Goal: Information Seeking & Learning: Learn about a topic

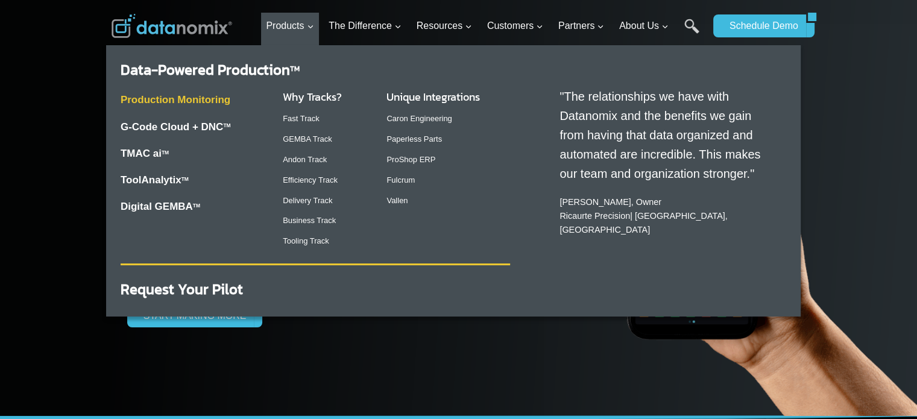
click at [230, 98] on link "Production Monitoring" at bounding box center [176, 99] width 110 height 11
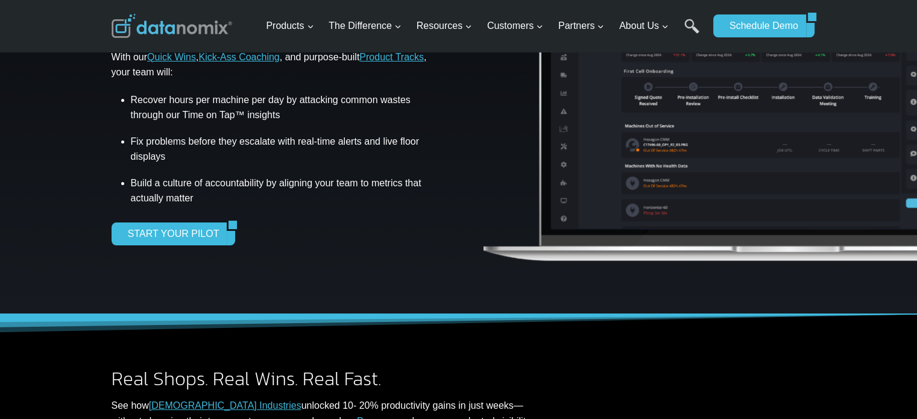
scroll to position [422, 0]
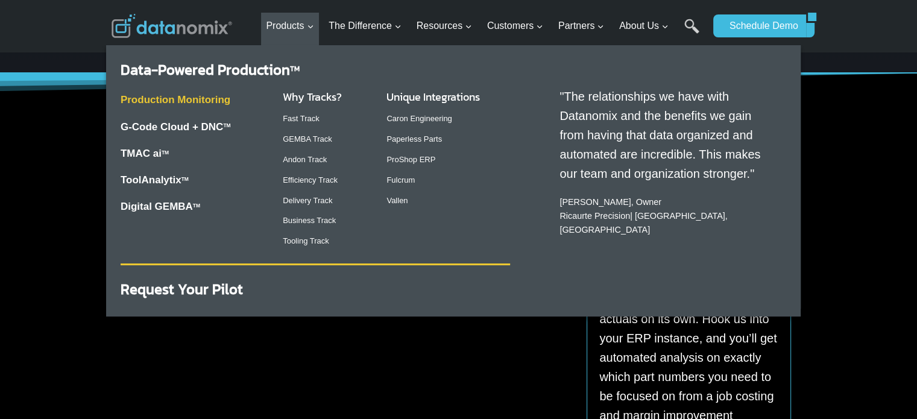
click at [205, 99] on link "Production Monitoring" at bounding box center [176, 99] width 110 height 11
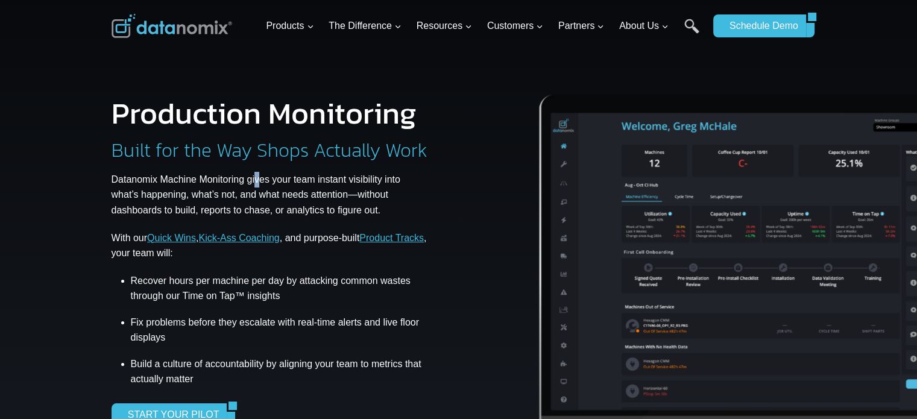
drag, startPoint x: 293, startPoint y: 175, endPoint x: 260, endPoint y: 175, distance: 33.2
click at [260, 175] on p "Datanomix Machine Monitoring gives your team instant visibility into what’s hap…" at bounding box center [271, 195] width 318 height 46
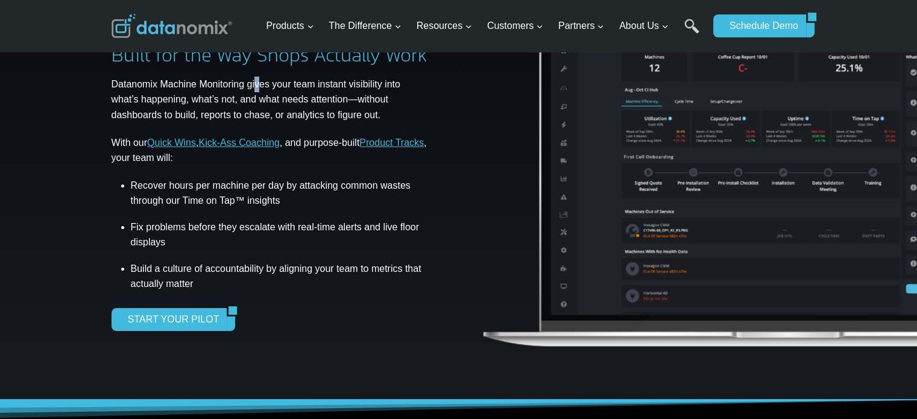
scroll to position [181, 0]
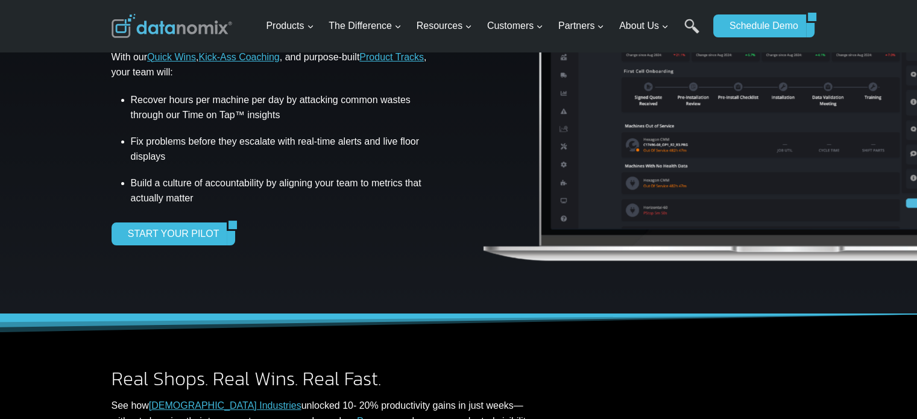
click at [275, 156] on li "Fix problems before they escalate with real-time alerts and live floor displays" at bounding box center [280, 149] width 299 height 44
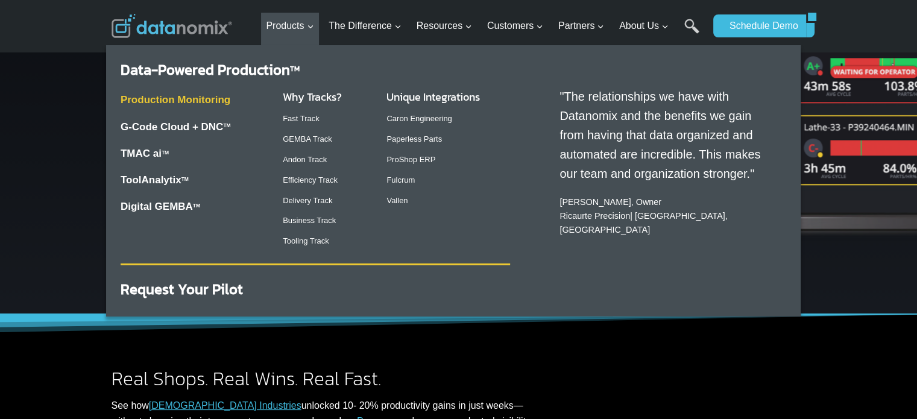
click at [212, 103] on link "Production Monitoring" at bounding box center [176, 99] width 110 height 11
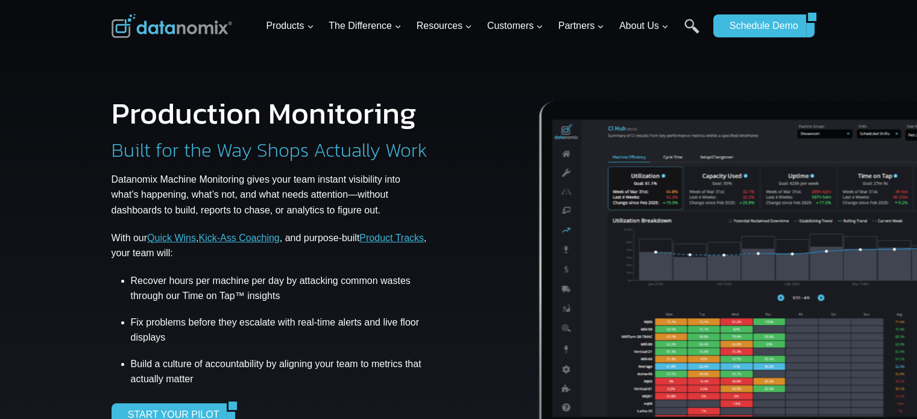
click at [241, 113] on h1 "Production Monitoring" at bounding box center [264, 113] width 305 height 30
click at [238, 113] on h1 "Production Monitoring" at bounding box center [264, 113] width 305 height 30
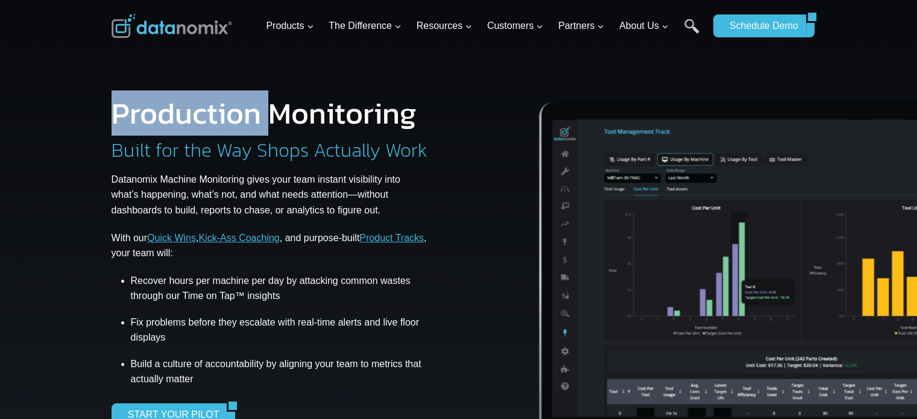
click at [238, 113] on h1 "Production Monitoring" at bounding box center [264, 113] width 305 height 30
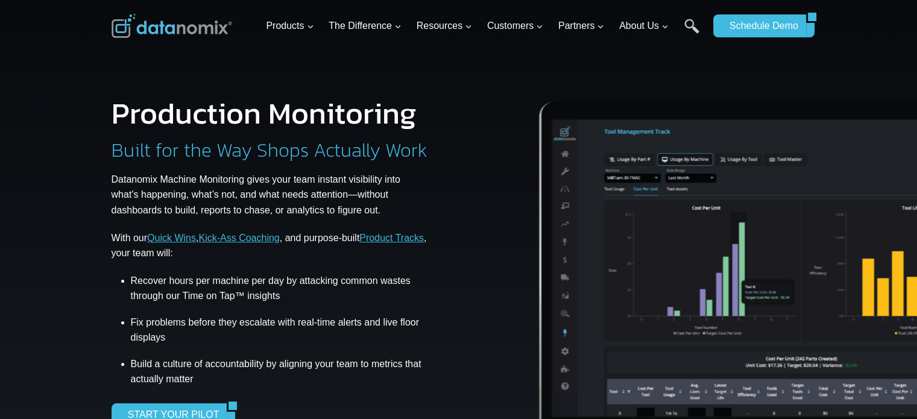
click at [305, 118] on h1 "Production Monitoring" at bounding box center [264, 113] width 305 height 30
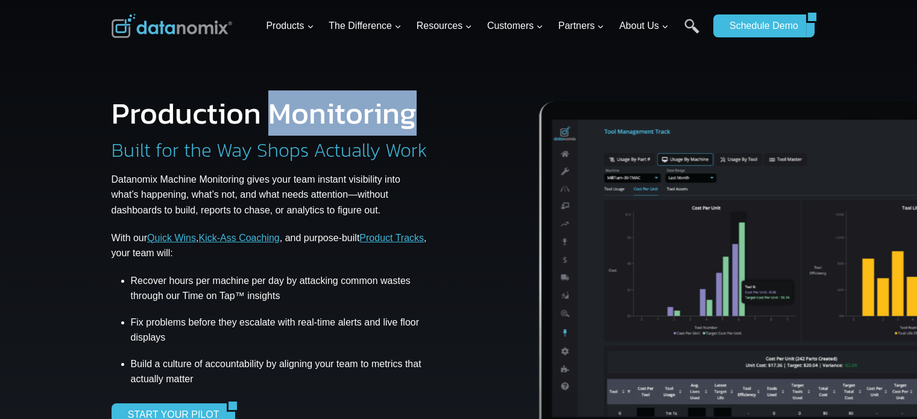
click at [305, 119] on h1 "Production Monitoring" at bounding box center [264, 113] width 305 height 30
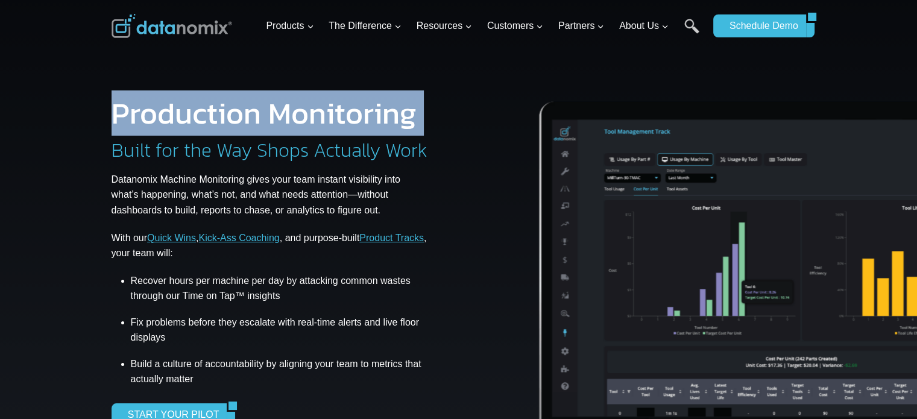
click at [263, 128] on h1 "Production Monitoring" at bounding box center [264, 113] width 305 height 30
